Goal: Information Seeking & Learning: Stay updated

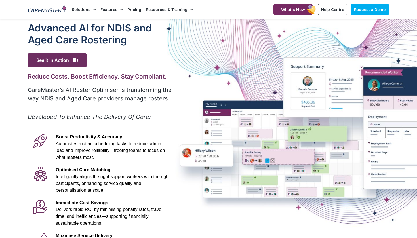
click at [41, 200] on icon at bounding box center [40, 206] width 14 height 14
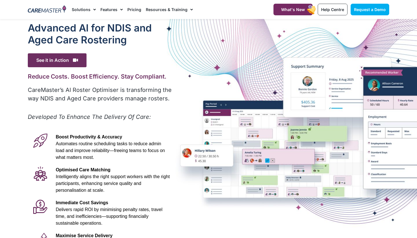
click at [41, 200] on icon at bounding box center [40, 206] width 14 height 14
click at [303, 14] on link "What's New" at bounding box center [293, 10] width 39 height 12
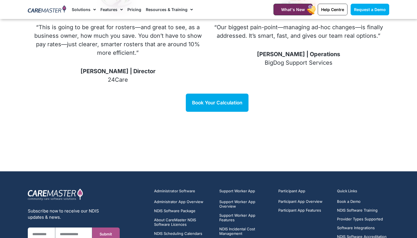
scroll to position [845, 0]
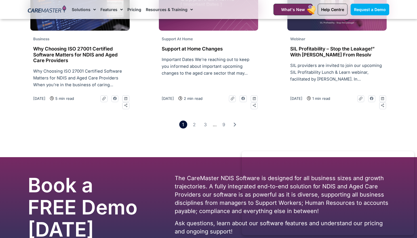
scroll to position [943, 0]
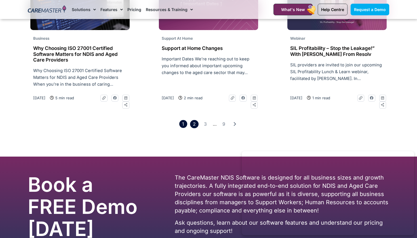
click at [193, 120] on link "Page 2" at bounding box center [194, 124] width 8 height 8
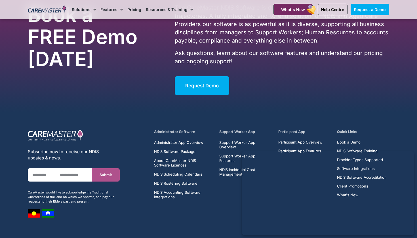
scroll to position [1143, 0]
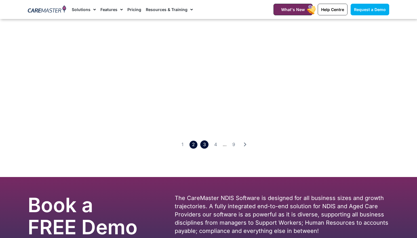
scroll to position [1143, 0]
